Goal: Transaction & Acquisition: Book appointment/travel/reservation

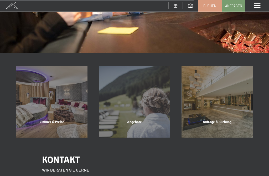
scroll to position [469, 0]
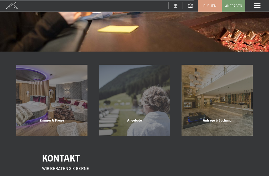
click at [54, 118] on div "Zimmer & Preise" at bounding box center [52, 127] width 83 height 18
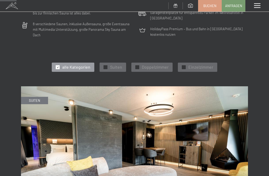
scroll to position [156, 0]
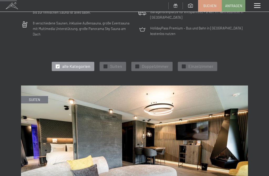
click at [158, 63] on span "Doppelzimmer" at bounding box center [155, 66] width 27 height 6
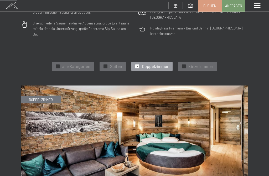
click at [154, 63] on span "Doppelzimmer" at bounding box center [155, 66] width 27 height 6
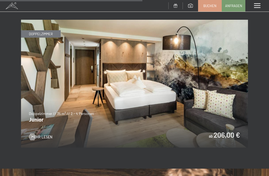
scroll to position [651, 0]
click at [36, 129] on img at bounding box center [134, 84] width 227 height 128
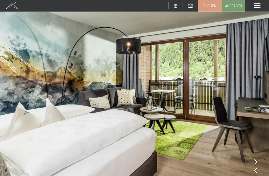
click at [259, 157] on img at bounding box center [134, 101] width 269 height 202
click at [258, 160] on img at bounding box center [134, 101] width 269 height 202
click at [257, 160] on img at bounding box center [134, 101] width 269 height 202
click at [259, 159] on img at bounding box center [134, 101] width 269 height 202
click at [260, 161] on img at bounding box center [134, 101] width 269 height 202
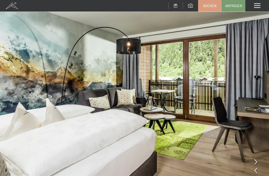
click at [260, 170] on img at bounding box center [134, 101] width 269 height 202
click at [260, 171] on img at bounding box center [134, 101] width 269 height 202
click at [256, 157] on img at bounding box center [134, 101] width 269 height 202
click at [259, 156] on img at bounding box center [134, 101] width 269 height 202
click at [256, 153] on img at bounding box center [134, 101] width 269 height 202
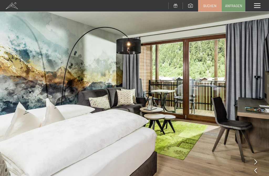
click at [258, 166] on img at bounding box center [134, 101] width 269 height 202
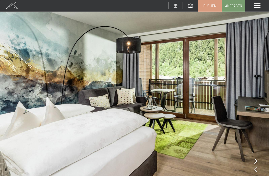
scroll to position [1, 0]
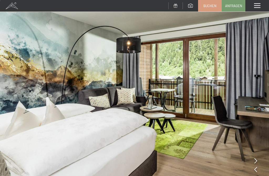
click at [255, 164] on div at bounding box center [255, 160] width 3 height 7
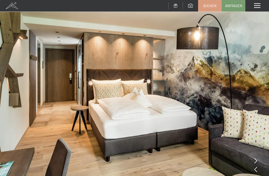
click at [260, 162] on img at bounding box center [134, 100] width 269 height 202
click at [258, 161] on img at bounding box center [134, 100] width 269 height 202
click at [257, 160] on img at bounding box center [134, 100] width 269 height 202
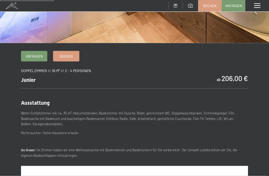
scroll to position [159, 0]
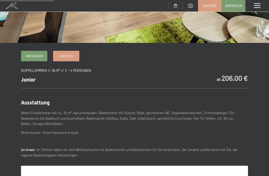
click at [66, 51] on link "Buchen" at bounding box center [66, 56] width 26 height 10
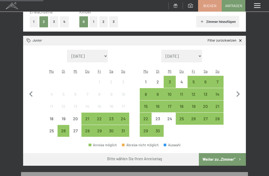
click at [242, 89] on icon "button" at bounding box center [237, 93] width 11 height 11
select select "[DATE]"
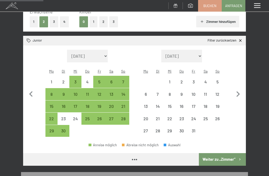
click at [242, 88] on icon "button" at bounding box center [237, 93] width 11 height 11
select select "[DATE]"
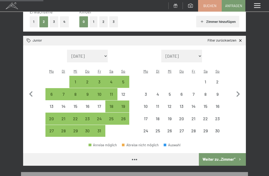
click at [242, 89] on icon "button" at bounding box center [237, 93] width 11 height 11
select select "[DATE]"
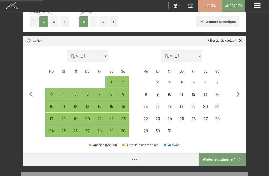
click at [242, 88] on icon "button" at bounding box center [237, 93] width 11 height 11
select select "[DATE]"
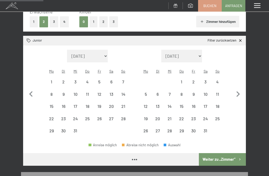
click at [242, 88] on icon "button" at bounding box center [237, 93] width 11 height 11
select select "[DATE]"
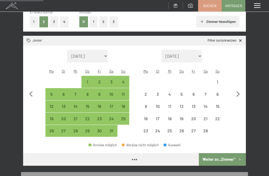
click at [242, 88] on icon "button" at bounding box center [237, 93] width 11 height 11
select select "[DATE]"
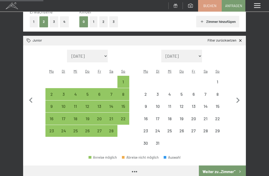
click at [242, 88] on button "button" at bounding box center [237, 99] width 11 height 99
select select "[DATE]"
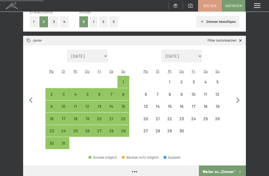
select select "[DATE]"
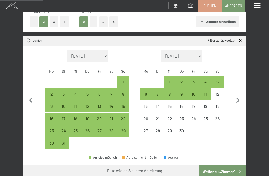
click at [241, 89] on button "button" at bounding box center [237, 99] width 11 height 99
select select "[DATE]"
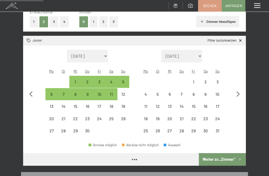
select select "[DATE]"
click at [239, 90] on icon "button" at bounding box center [237, 93] width 11 height 11
select select "[DATE]"
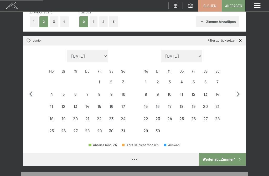
select select "[DATE]"
click at [239, 89] on icon "button" at bounding box center [237, 93] width 11 height 11
select select "[DATE]"
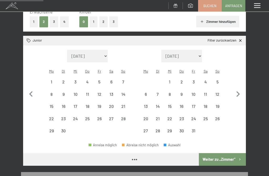
select select "[DATE]"
click at [198, 125] on div "31" at bounding box center [193, 131] width 12 height 12
select select "[DATE]"
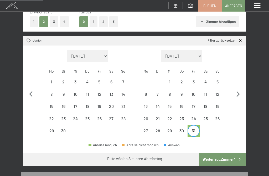
click at [240, 90] on icon "button" at bounding box center [237, 93] width 11 height 11
select select "[DATE]"
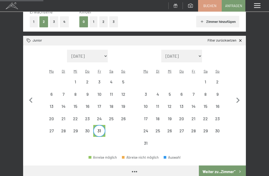
select select "[DATE]"
click at [199, 100] on div "14" at bounding box center [193, 106] width 12 height 12
select select "[DATE]"
